Goal: Information Seeking & Learning: Learn about a topic

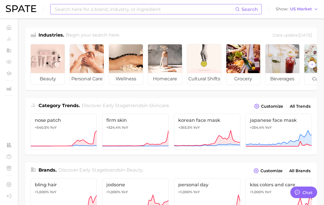
click at [102, 7] on input at bounding box center [144, 9] width 181 height 10
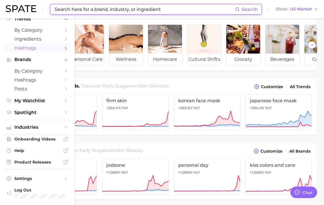
scroll to position [25, 0]
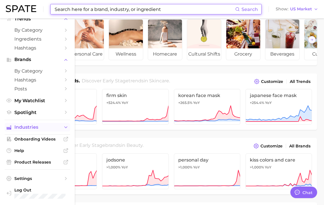
click at [64, 129] on icon "Sidebar" at bounding box center [65, 126] width 5 height 5
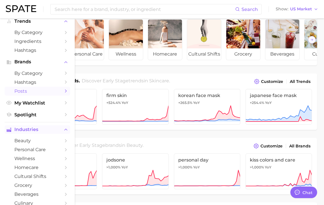
scroll to position [17, 0]
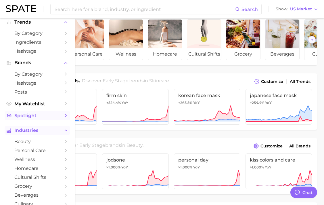
click at [37, 120] on link "Spotlight" at bounding box center [38, 115] width 66 height 9
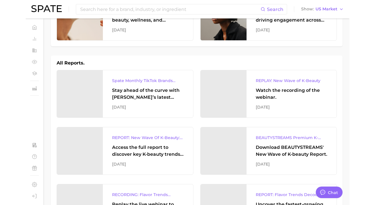
scroll to position [59, 0]
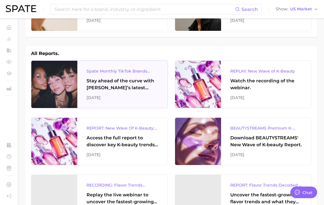
click at [119, 99] on div "[DATE]" at bounding box center [123, 97] width 72 height 7
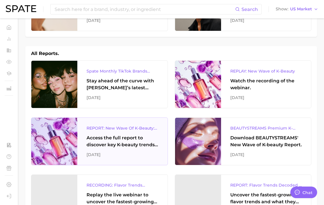
click at [143, 128] on div "REPORT: New Wave Of K-Beauty: [GEOGRAPHIC_DATA]’s Trending Innovations In Skinc…" at bounding box center [123, 127] width 72 height 7
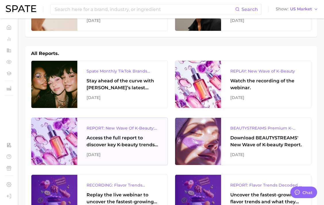
type textarea "x"
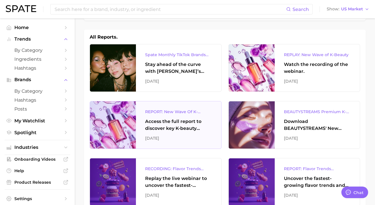
scroll to position [63, 0]
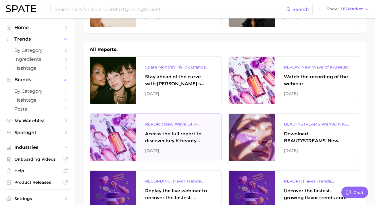
click at [158, 128] on div "REPORT: New Wave Of K-Beauty: [GEOGRAPHIC_DATA]’s Trending Innovations In Skinc…" at bounding box center [178, 137] width 85 height 47
